Goal: Task Accomplishment & Management: Use online tool/utility

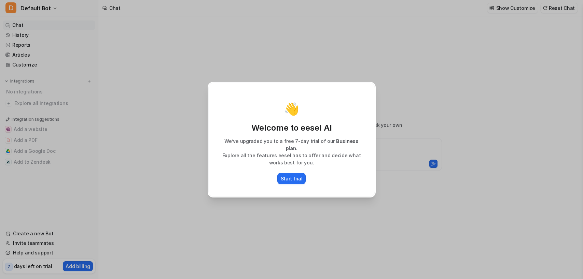
type textarea "**********"
click at [292, 179] on button "Start trial" at bounding box center [291, 178] width 29 height 11
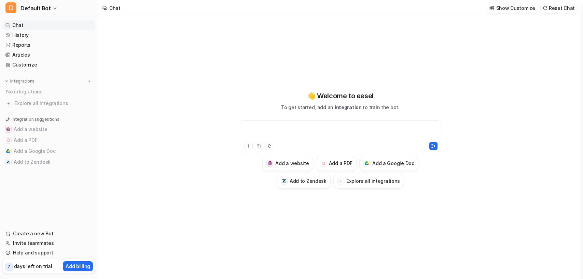
click at [296, 128] on div at bounding box center [340, 133] width 200 height 16
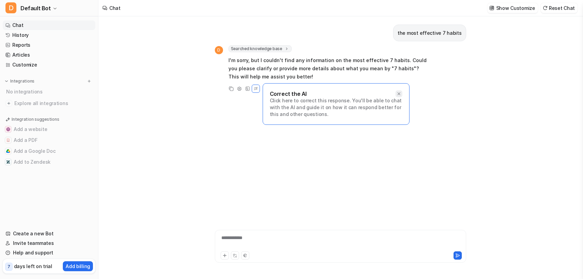
click at [399, 93] on icon at bounding box center [399, 94] width 5 height 5
